Goal: Transaction & Acquisition: Subscribe to service/newsletter

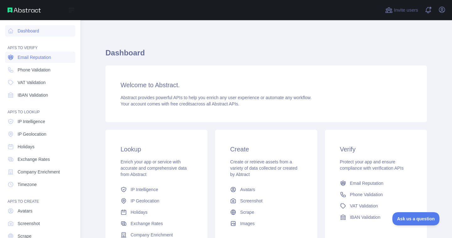
click at [54, 61] on link "Email Reputation" at bounding box center [40, 57] width 70 height 11
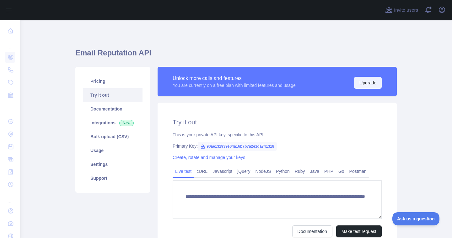
click at [369, 83] on button "Upgrade" at bounding box center [368, 83] width 28 height 12
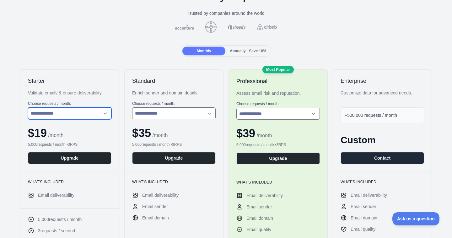
scroll to position [45, 0]
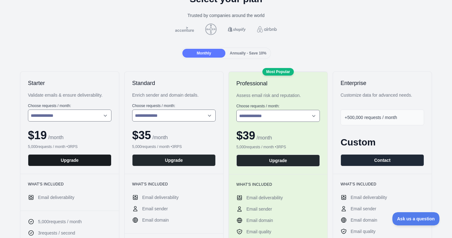
click at [71, 160] on button "Upgrade" at bounding box center [70, 160] width 84 height 12
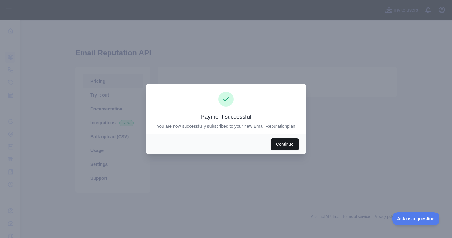
click at [274, 140] on button "Continue" at bounding box center [285, 144] width 28 height 12
